Goal: Task Accomplishment & Management: Manage account settings

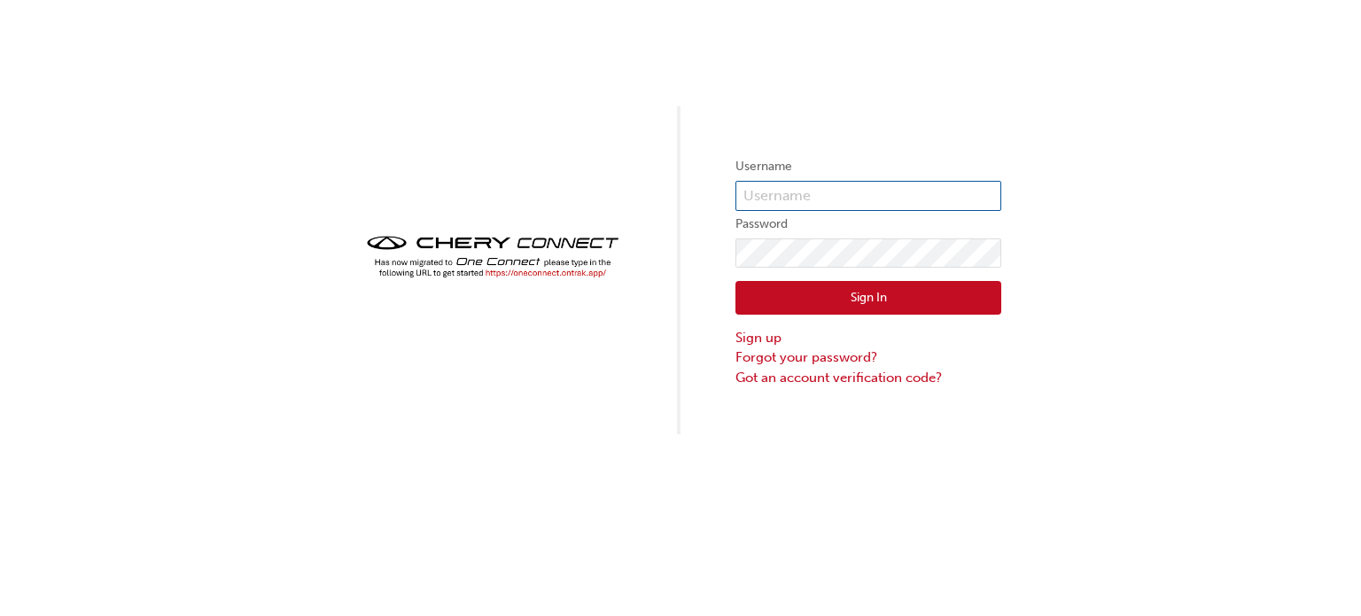
click at [869, 199] on input "text" at bounding box center [869, 196] width 266 height 30
click at [605, 414] on div "Username Password Sign In Sign up Forgot your password? Got an account verifica…" at bounding box center [680, 217] width 1361 height 434
click at [790, 198] on input "text" at bounding box center [869, 196] width 266 height 30
click at [844, 201] on input "text" at bounding box center [869, 196] width 266 height 30
type input "t"
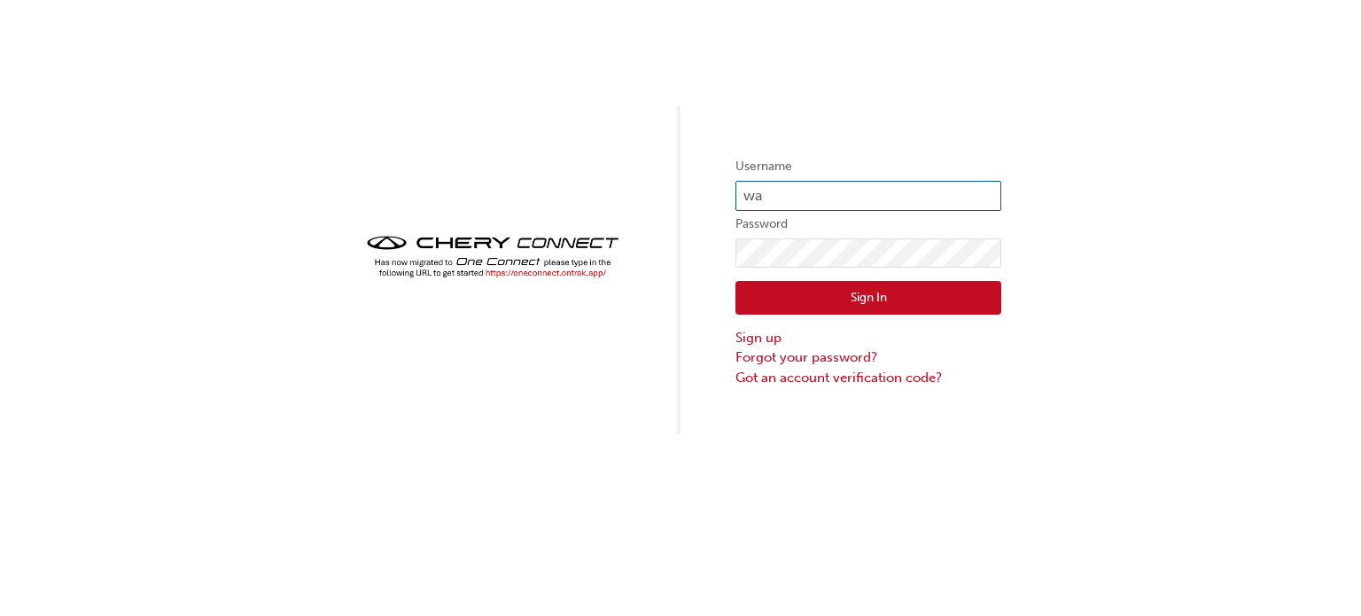
type input "w"
type input "t"
